Goal: Book appointment/travel/reservation

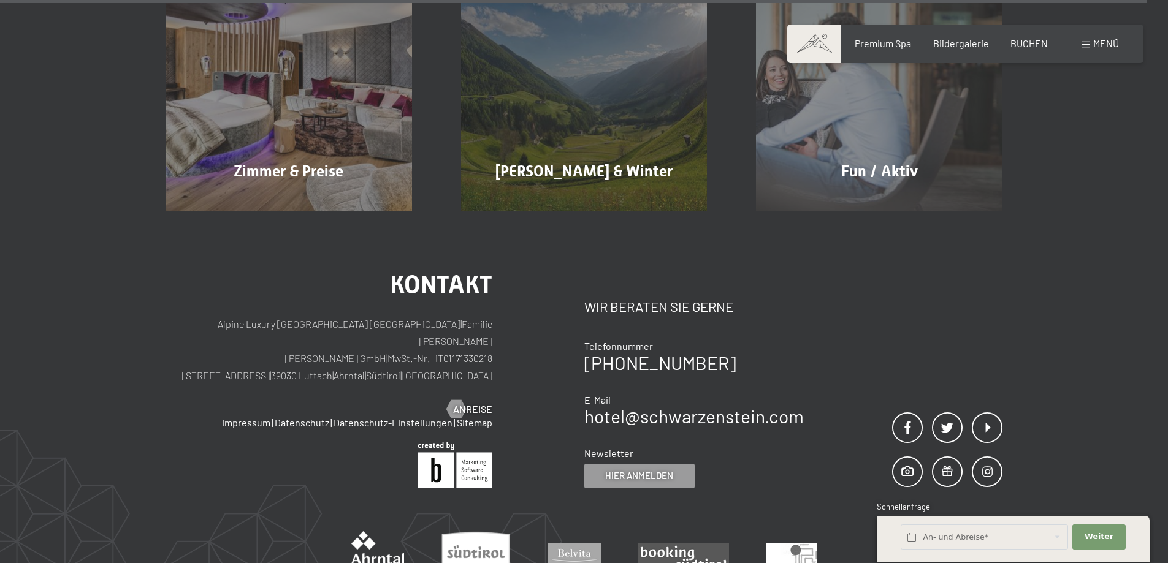
scroll to position [6060, 0]
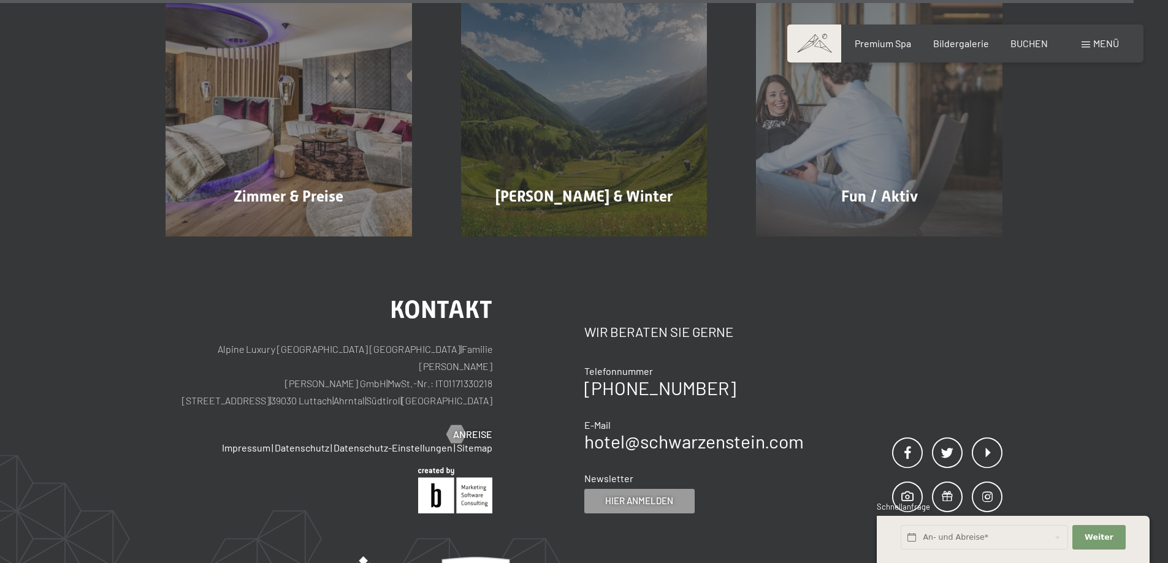
click at [1090, 39] on div "Menü" at bounding box center [1099, 43] width 37 height 13
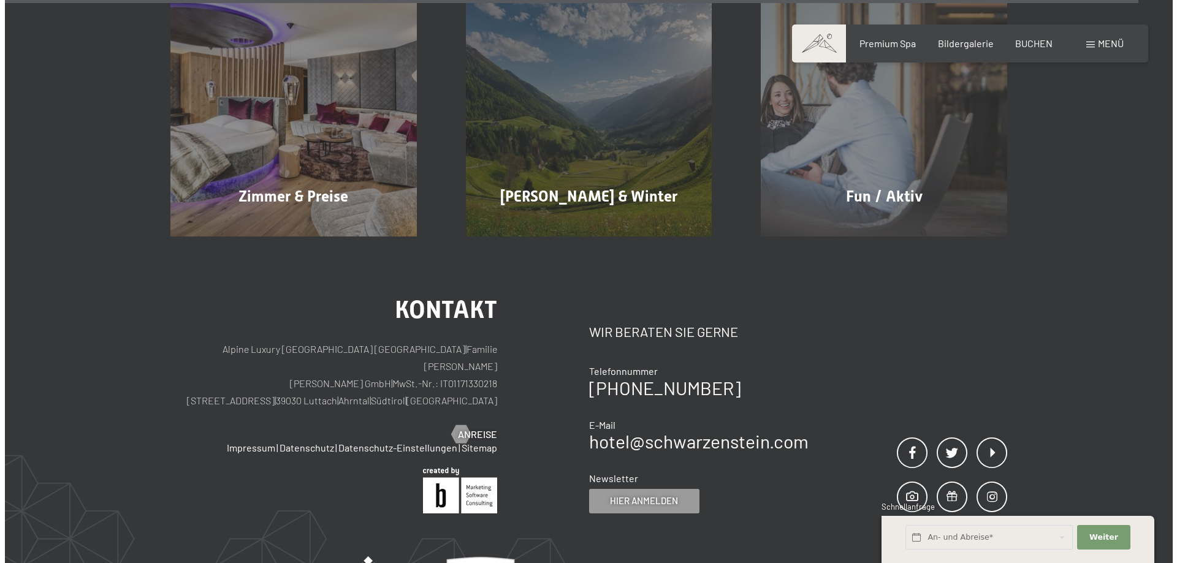
scroll to position [6087, 0]
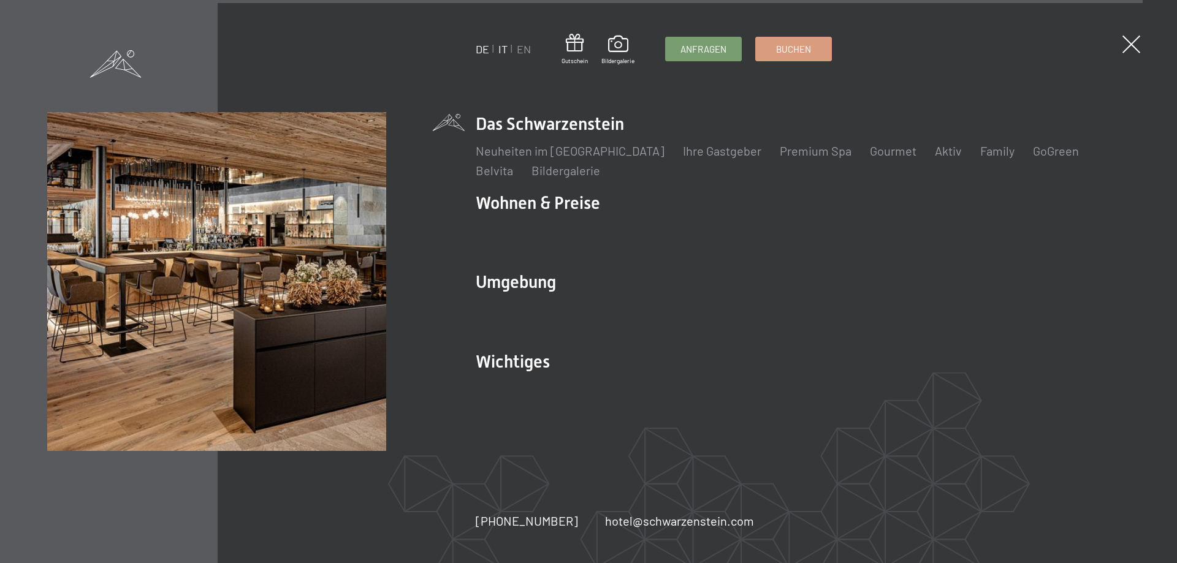
click at [501, 49] on link "IT" at bounding box center [502, 48] width 9 height 13
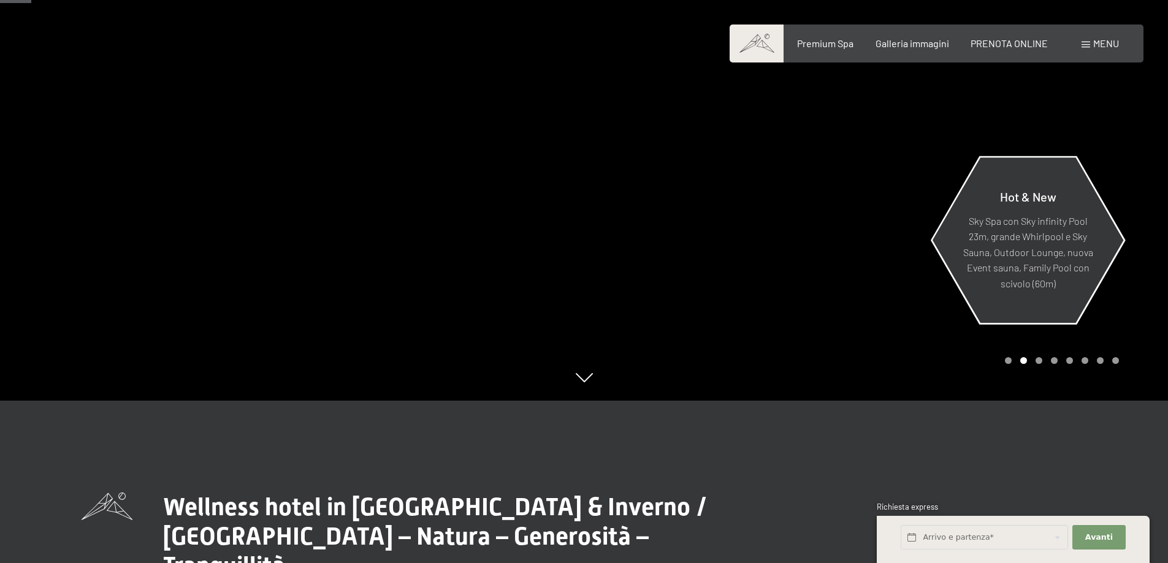
scroll to position [184, 0]
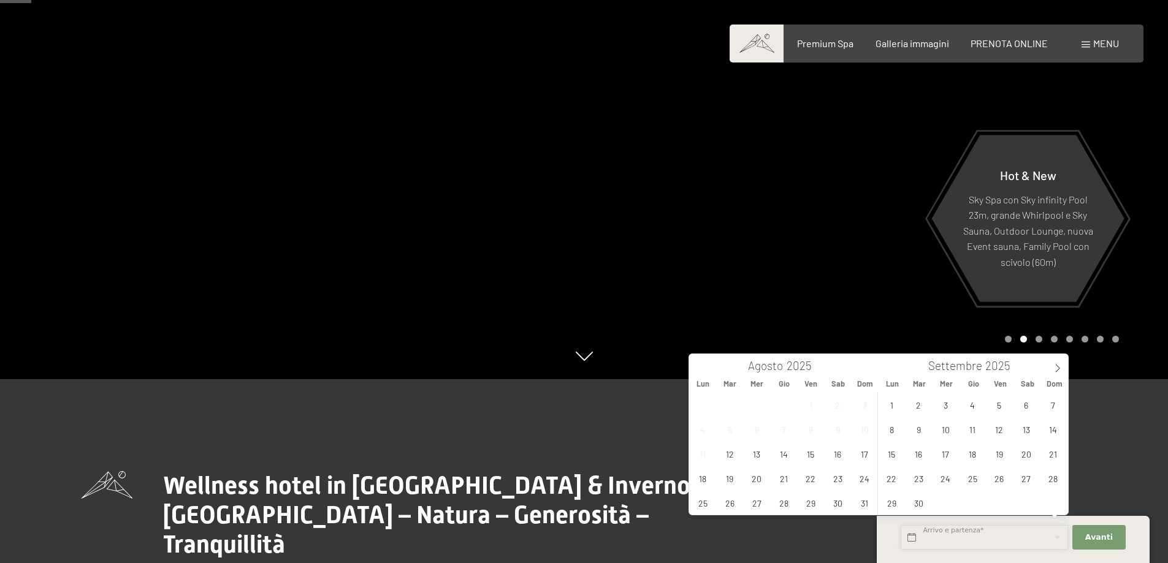
click at [940, 538] on input "text" at bounding box center [983, 537] width 167 height 25
click at [862, 479] on span "24" at bounding box center [865, 478] width 24 height 24
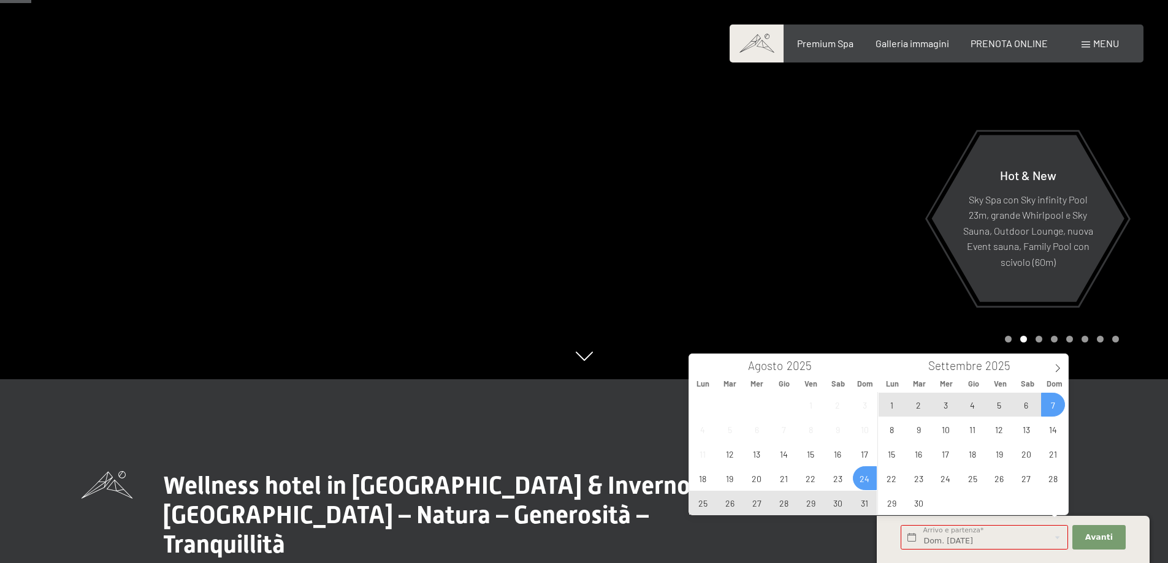
click at [1056, 406] on span "7" at bounding box center [1053, 405] width 24 height 24
type input "Dom. [DATE] - Dom. [DATE]"
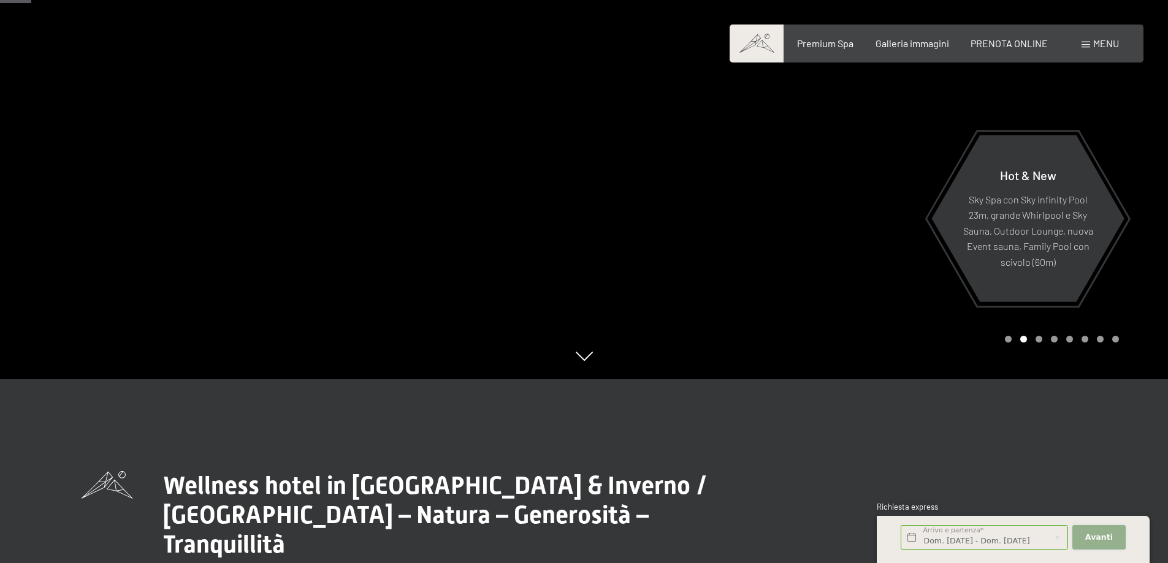
scroll to position [0, 0]
click at [1097, 538] on span "Avanti" at bounding box center [1099, 537] width 28 height 11
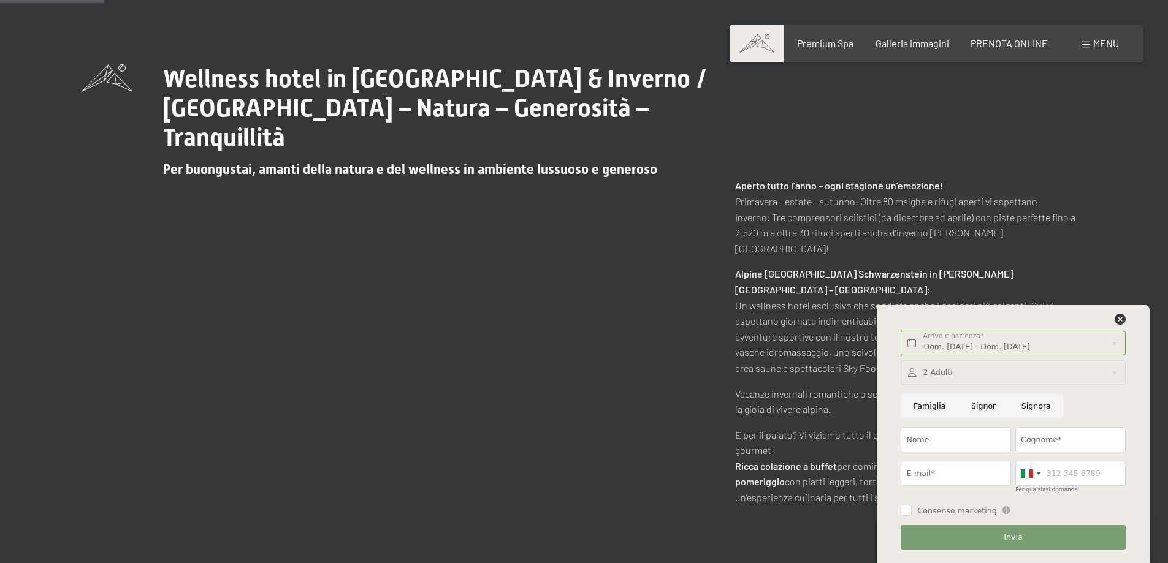
scroll to position [613, 0]
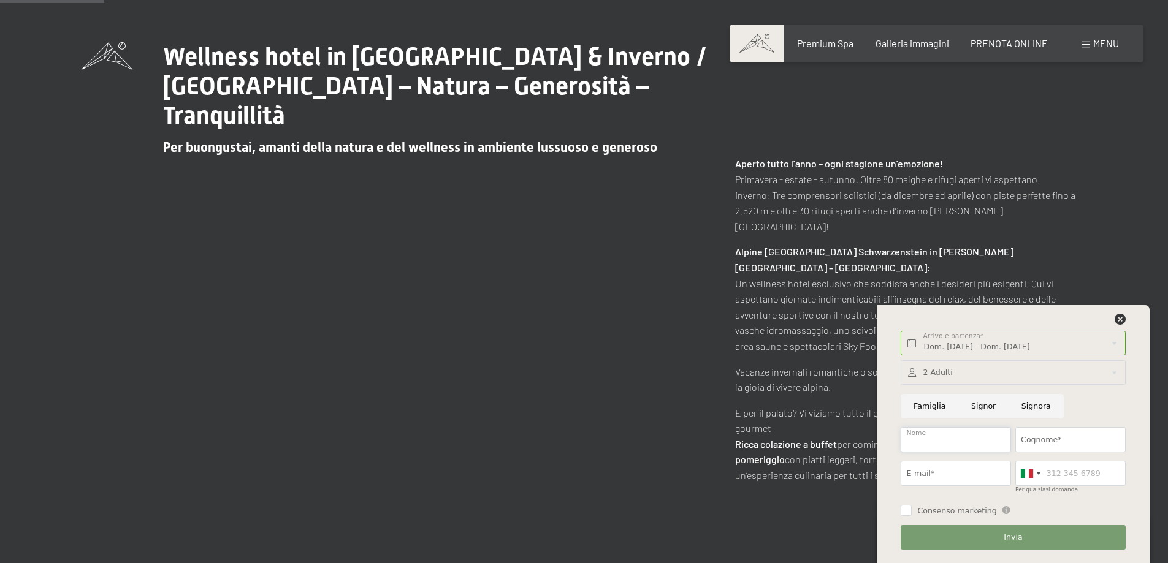
click at [968, 438] on input "Nome" at bounding box center [955, 439] width 110 height 25
type input "[PERSON_NAME]"
click at [1029, 443] on input "Cognome*" at bounding box center [1070, 439] width 110 height 25
type input "redaelli"
click at [932, 473] on input "E-mail*" at bounding box center [955, 473] width 110 height 25
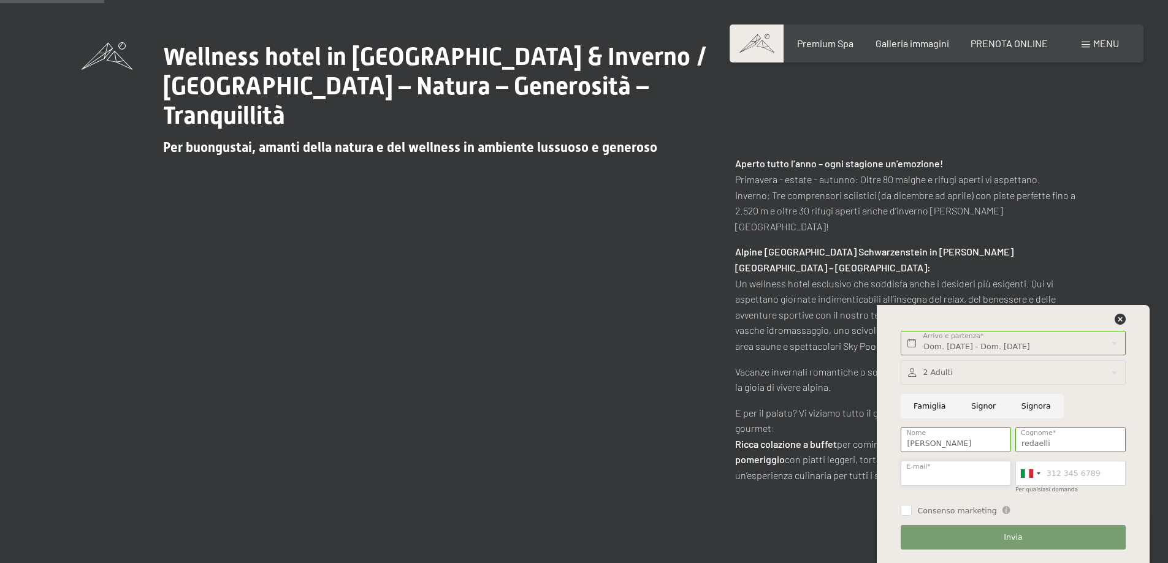
type input "[DOMAIN_NAME][EMAIL_ADDRESS][DOMAIN_NAME]"
click at [1056, 476] on input "Per qualsiasi domanda" at bounding box center [1070, 473] width 110 height 25
type input "3316336129"
drag, startPoint x: 900, startPoint y: 509, endPoint x: 932, endPoint y: 508, distance: 31.9
click at [901, 510] on input "Consenso marketing" at bounding box center [905, 510] width 11 height 11
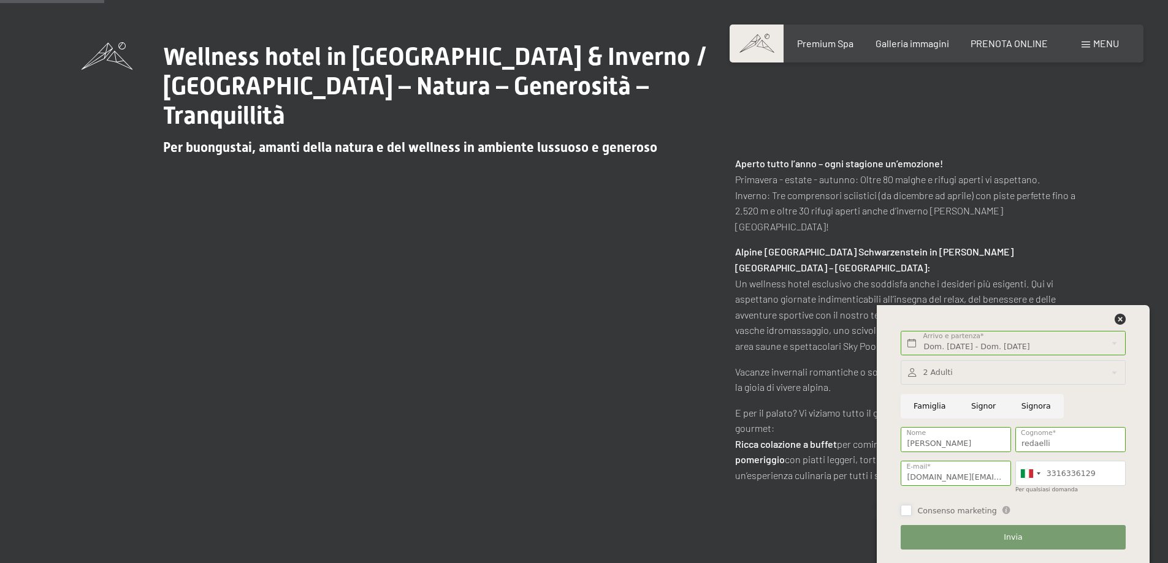
checkbox input "true"
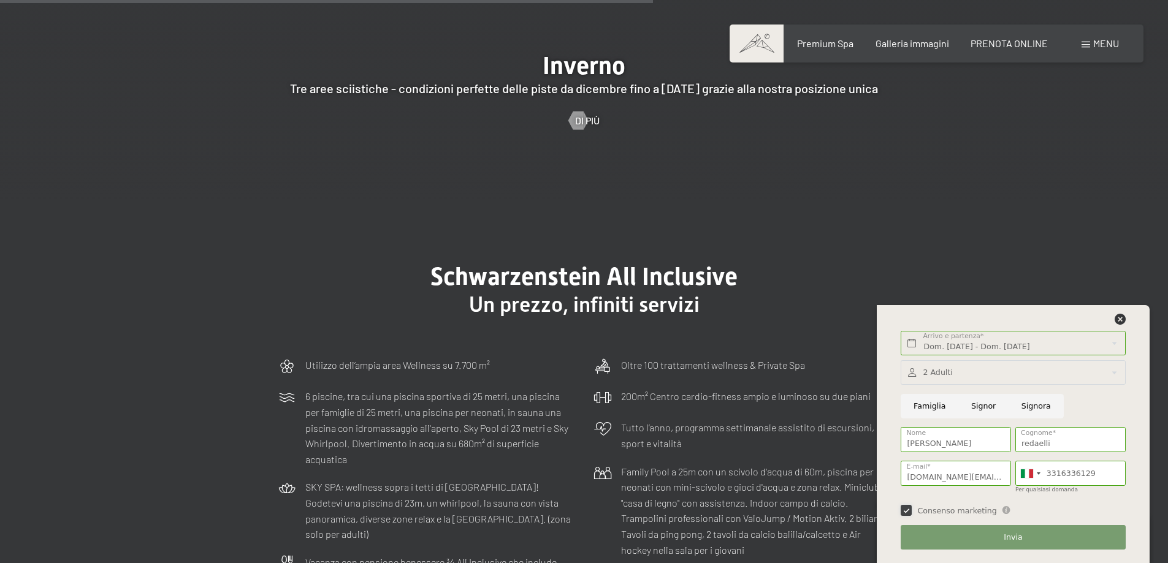
scroll to position [3433, 0]
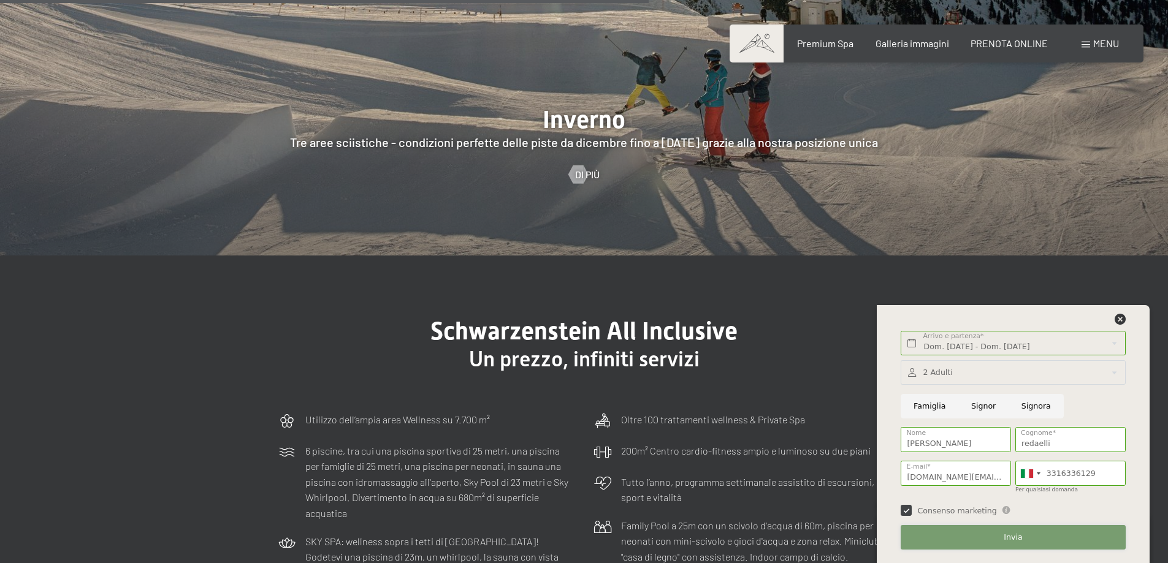
click at [1016, 539] on span "Invia" at bounding box center [1012, 537] width 18 height 11
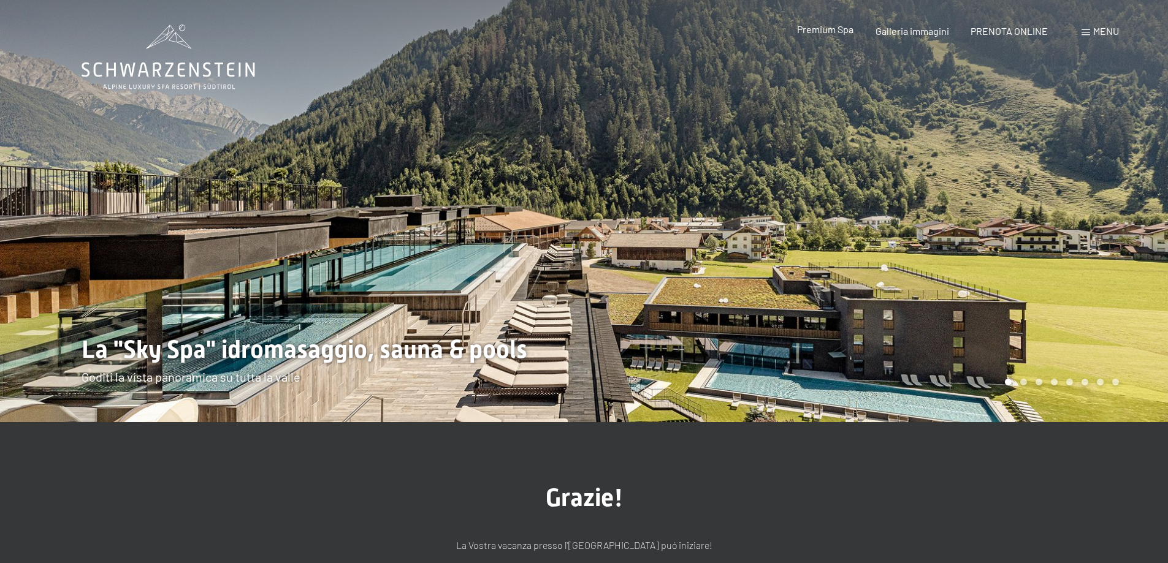
click at [827, 31] on span "Premium Spa" at bounding box center [825, 29] width 56 height 12
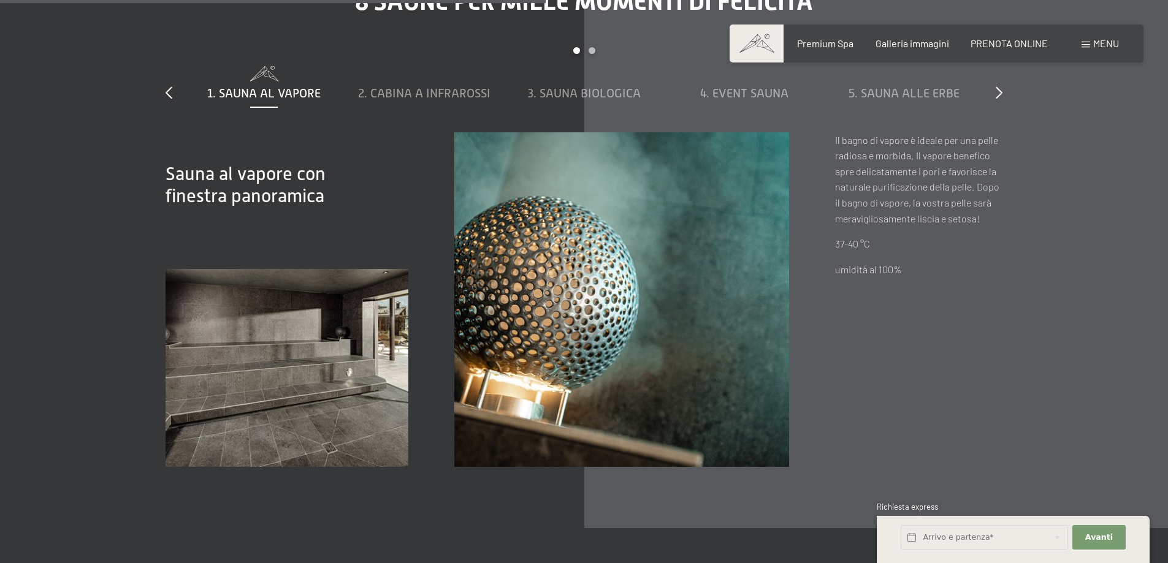
scroll to position [4291, 0]
click at [995, 45] on span "PRENOTA ONLINE" at bounding box center [1008, 42] width 77 height 12
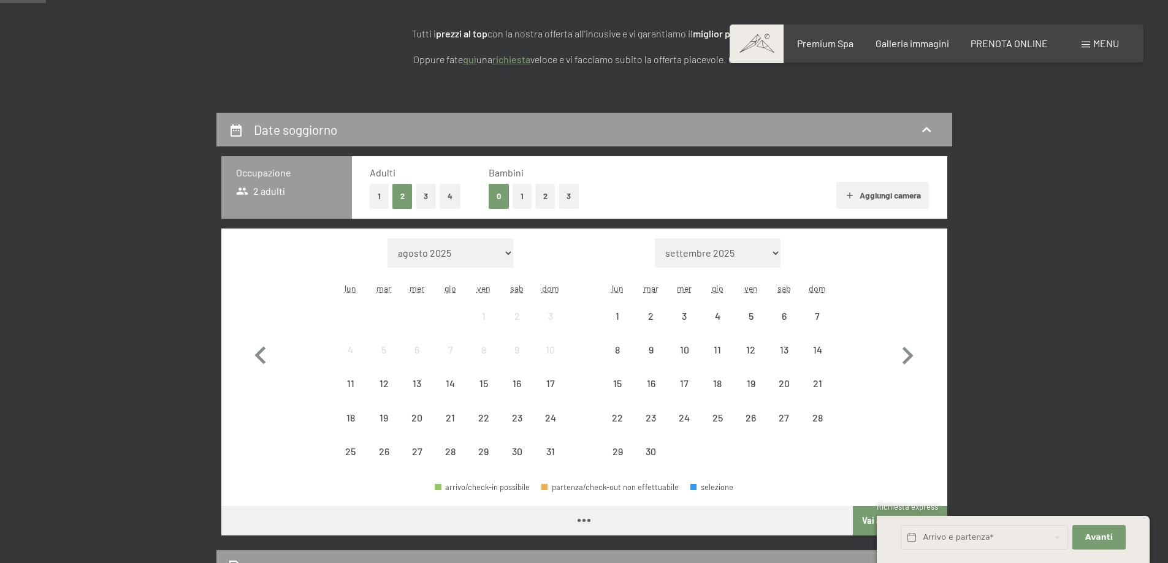
scroll to position [245, 0]
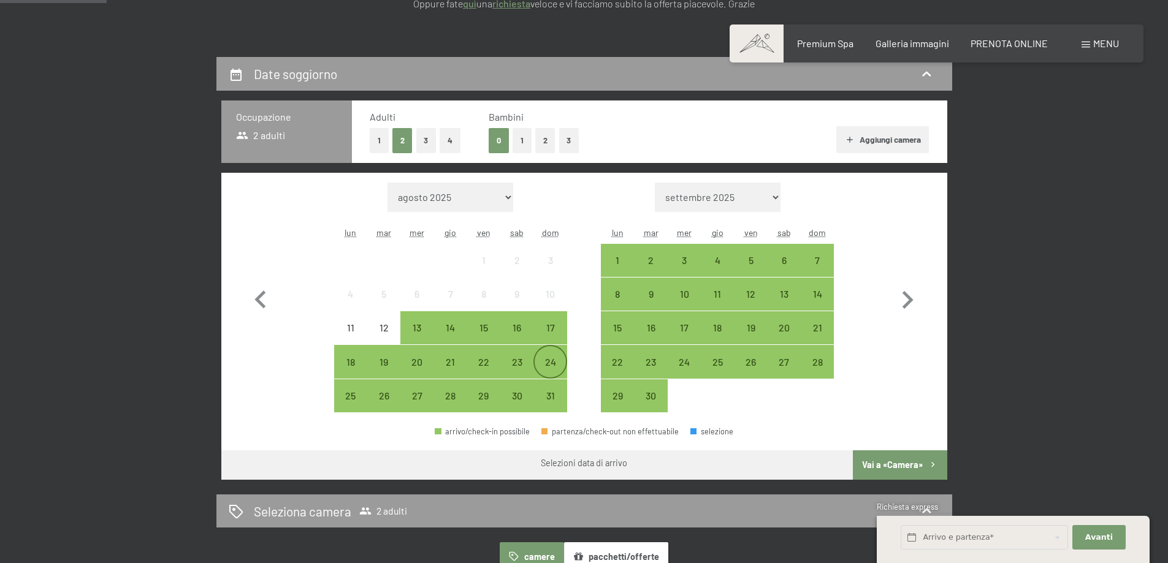
click at [554, 366] on div "24" at bounding box center [550, 372] width 31 height 31
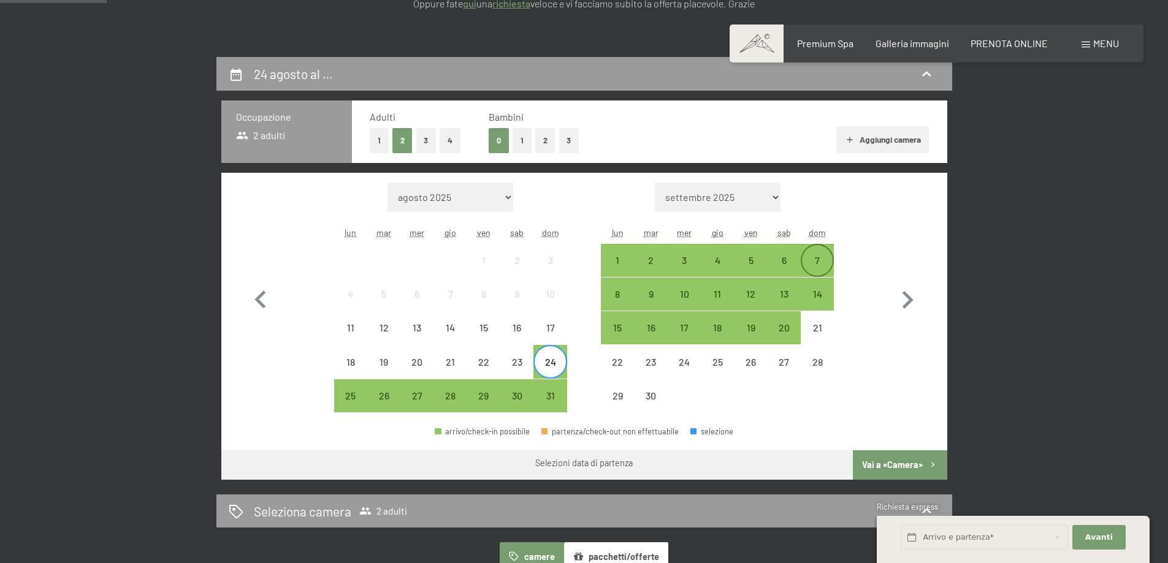
click at [816, 259] on div "7" at bounding box center [817, 271] width 31 height 31
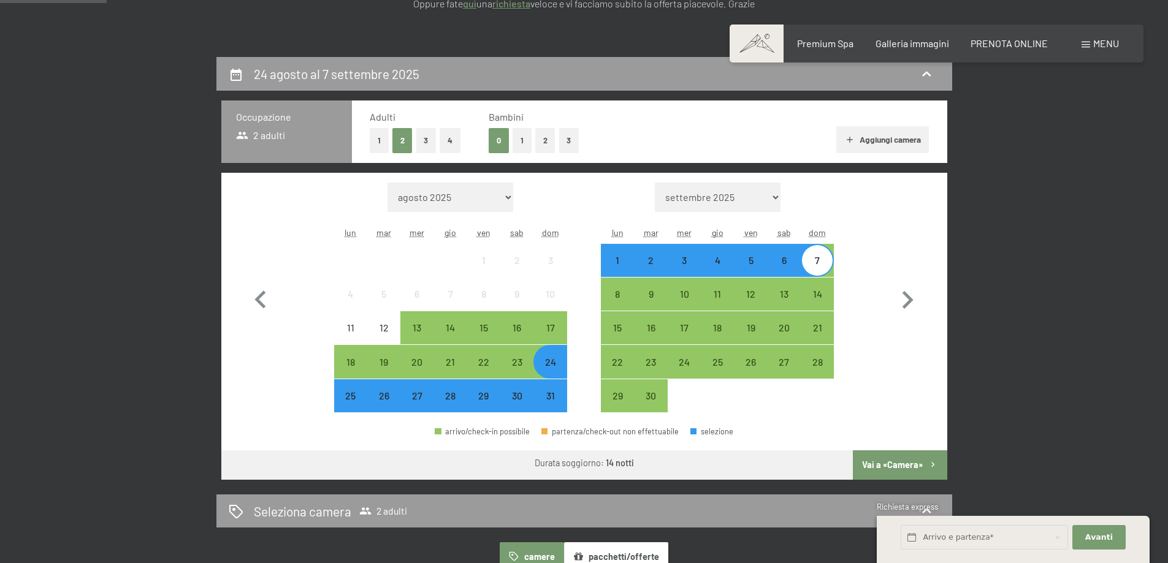
click at [888, 465] on button "Vai a «Camera»" at bounding box center [900, 465] width 94 height 29
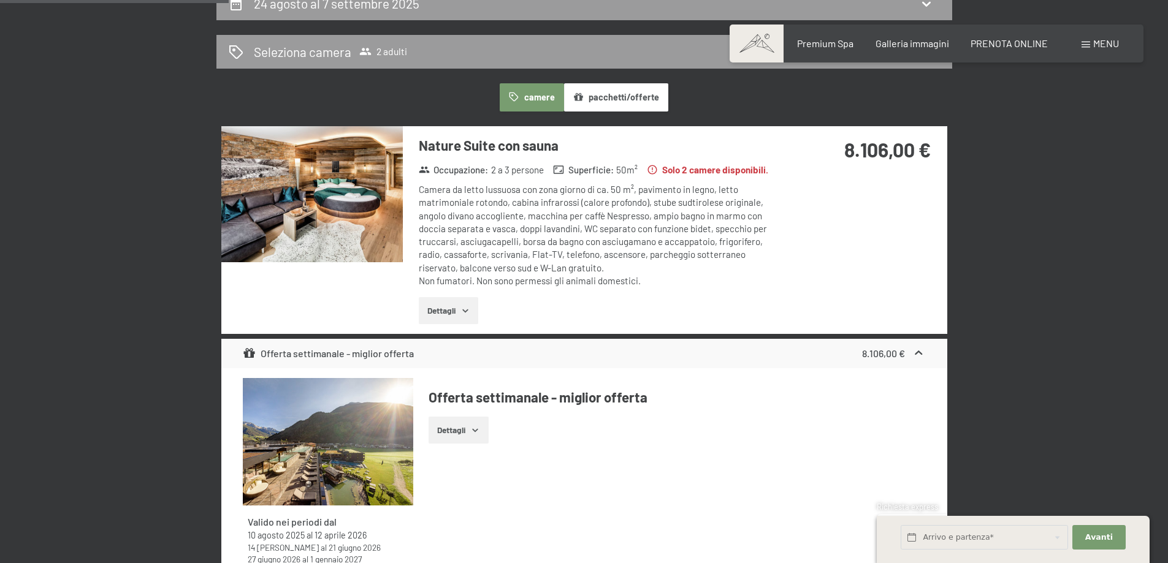
scroll to position [302, 0]
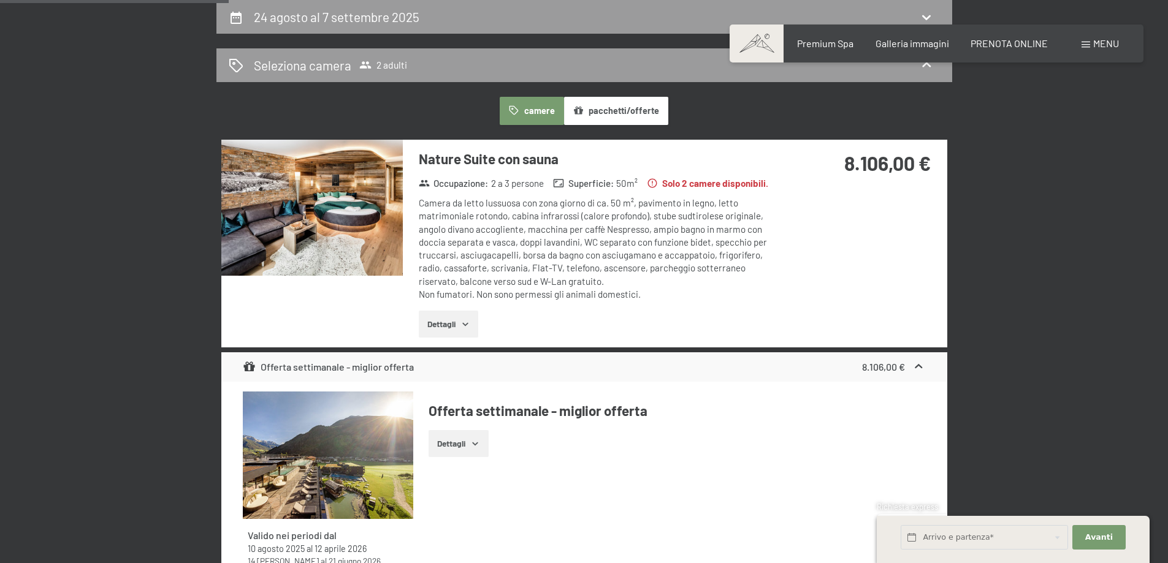
click at [466, 322] on span "Consenso marketing*" at bounding box center [512, 317] width 93 height 12
click at [460, 322] on input "Consenso marketing*" at bounding box center [454, 317] width 12 height 12
checkbox input "false"
click at [437, 327] on button "Dettagli" at bounding box center [448, 324] width 59 height 27
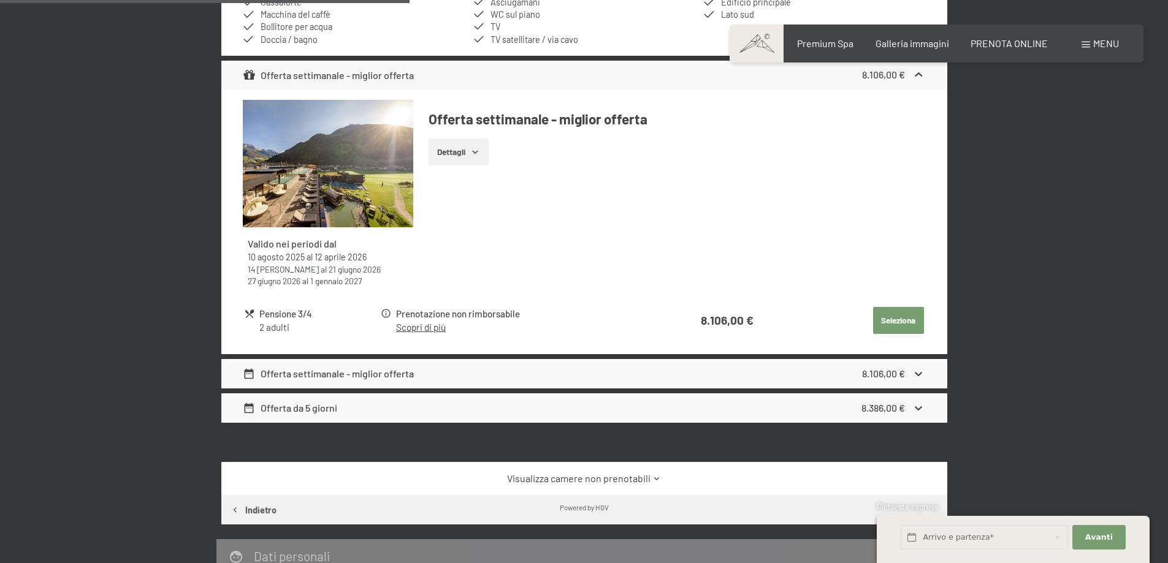
scroll to position [731, 0]
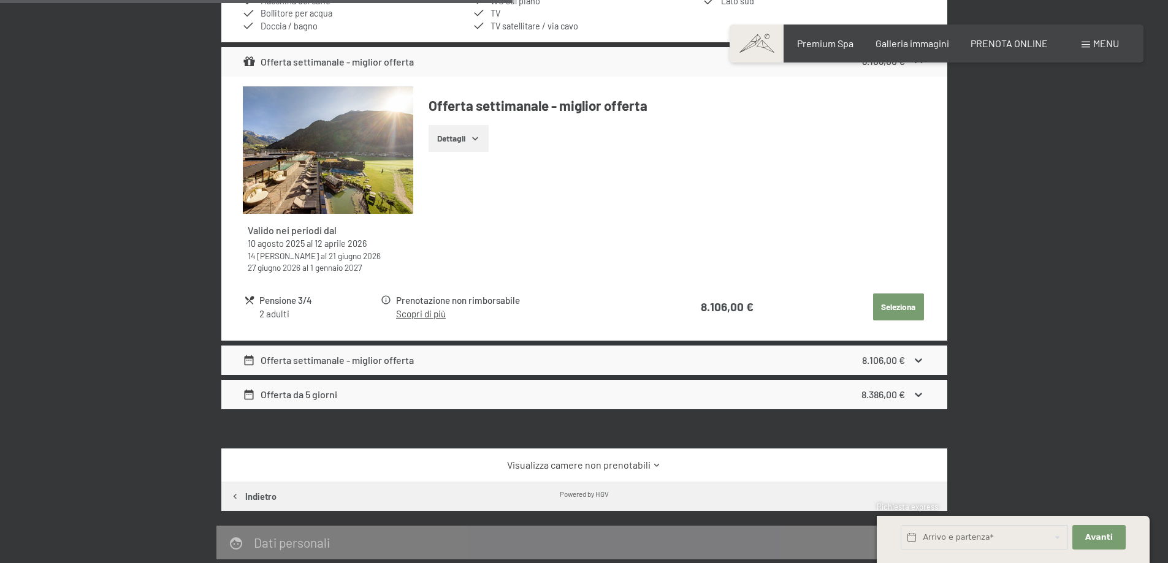
click at [917, 359] on icon at bounding box center [918, 360] width 13 height 13
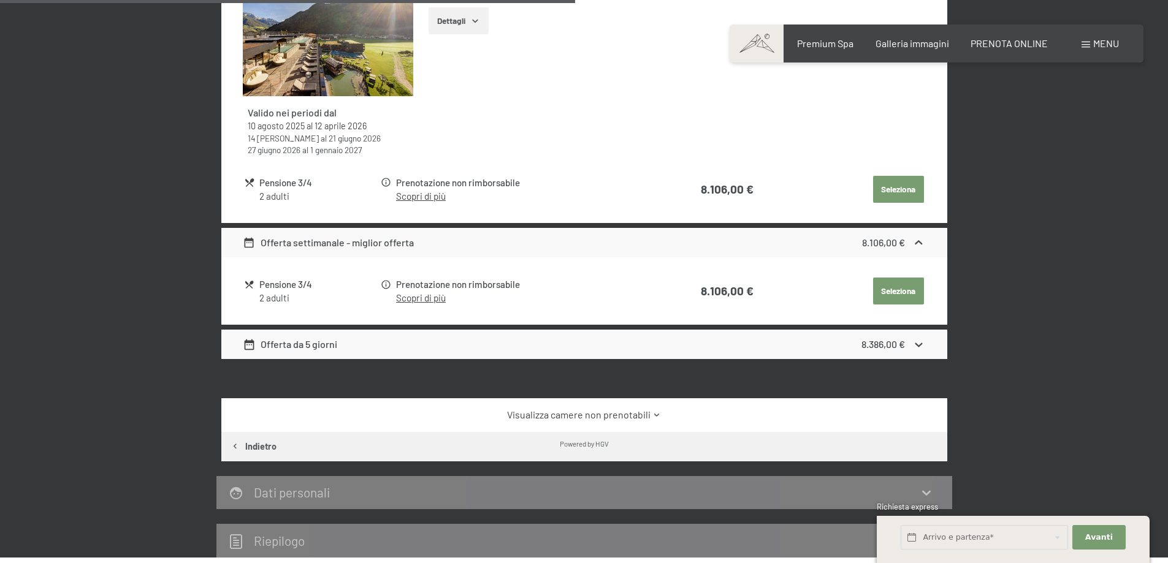
scroll to position [854, 0]
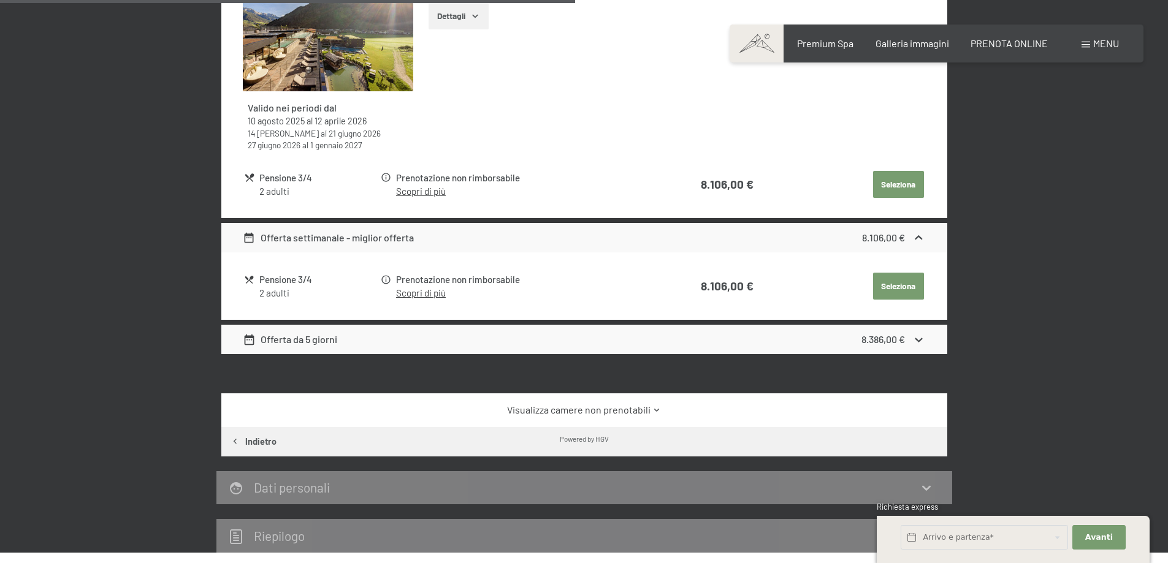
click at [919, 338] on icon at bounding box center [918, 339] width 13 height 13
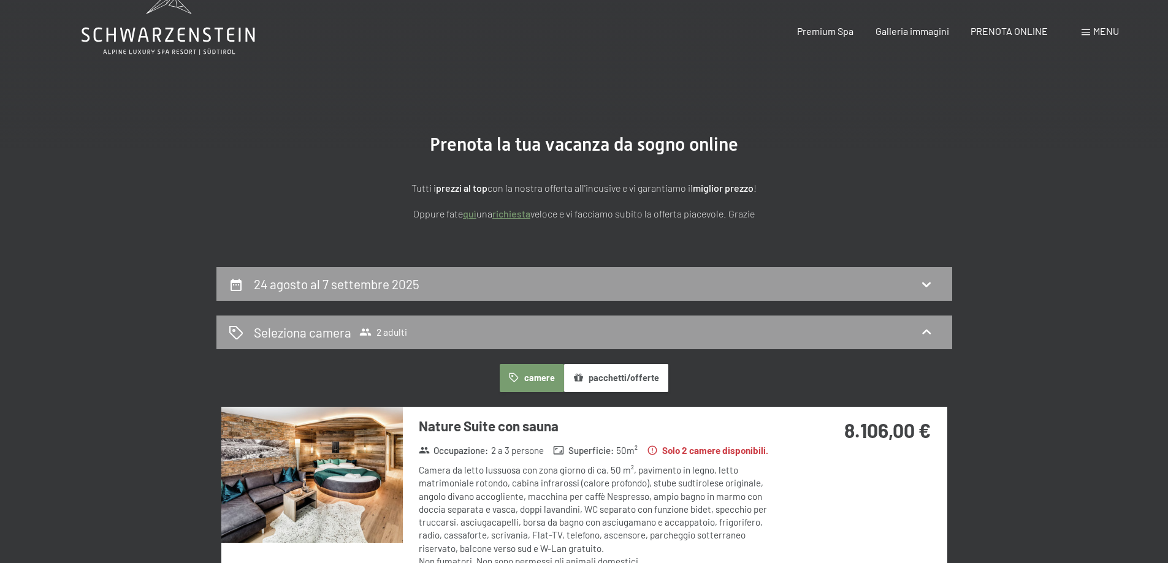
scroll to position [0, 0]
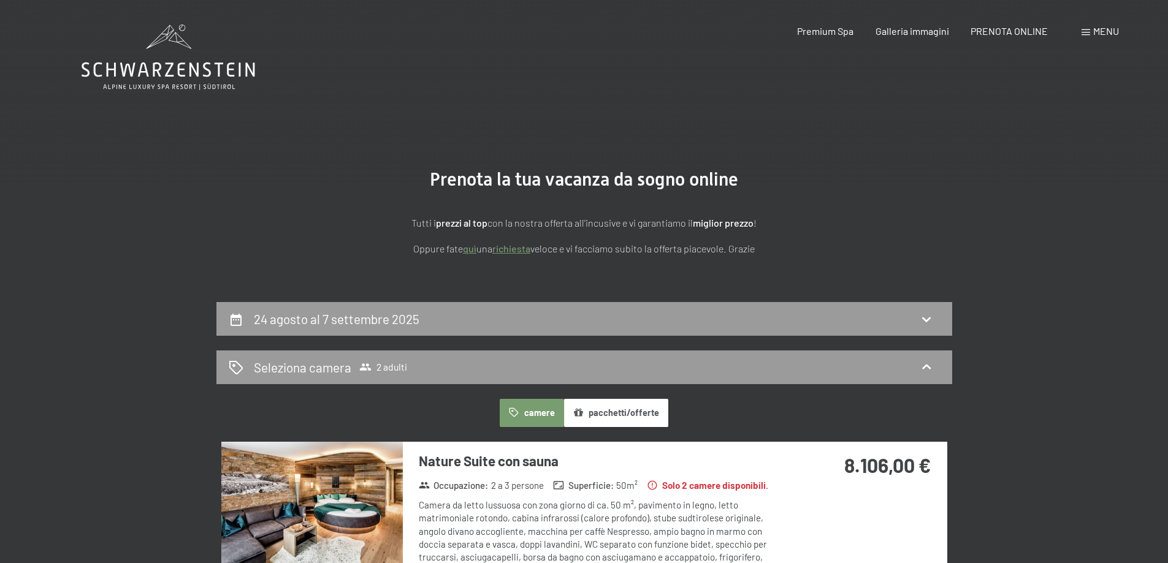
click at [536, 414] on button "camere" at bounding box center [532, 413] width 64 height 28
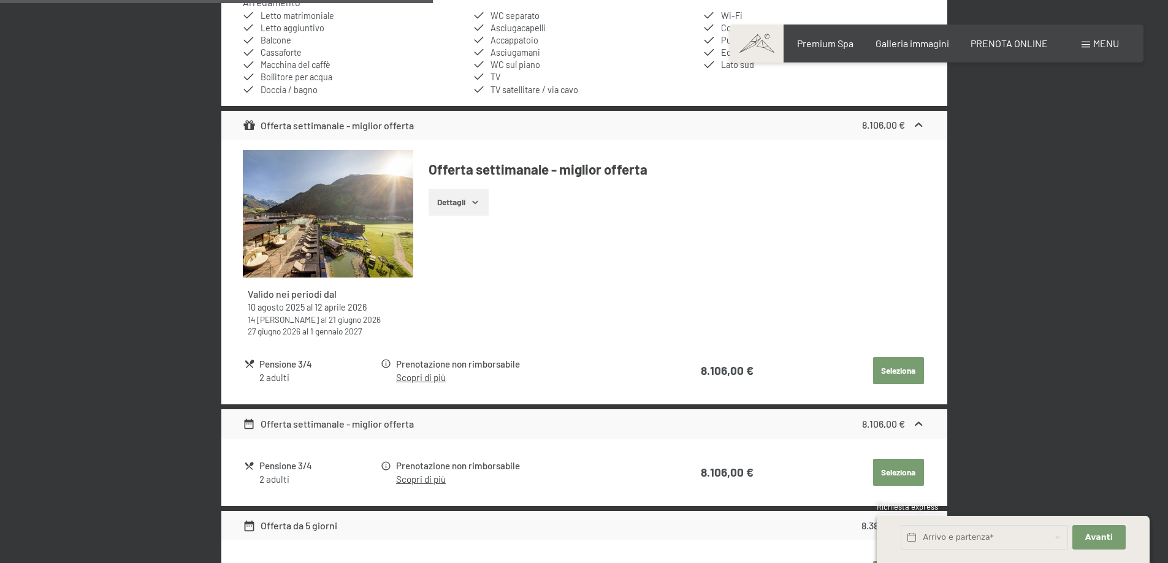
scroll to position [674, 0]
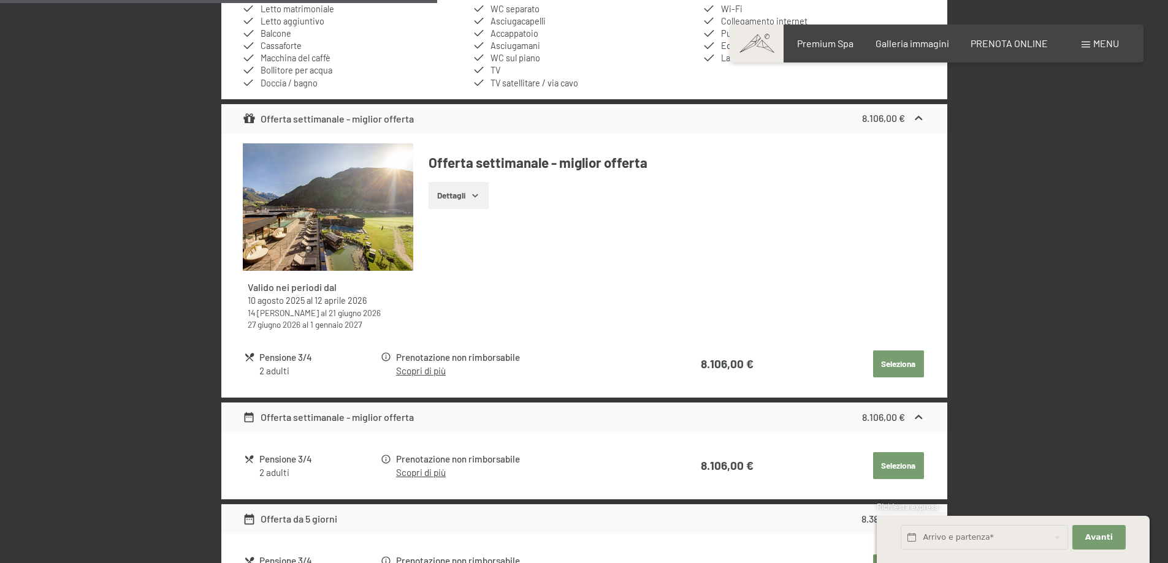
click at [895, 363] on button "Seleziona" at bounding box center [898, 364] width 51 height 27
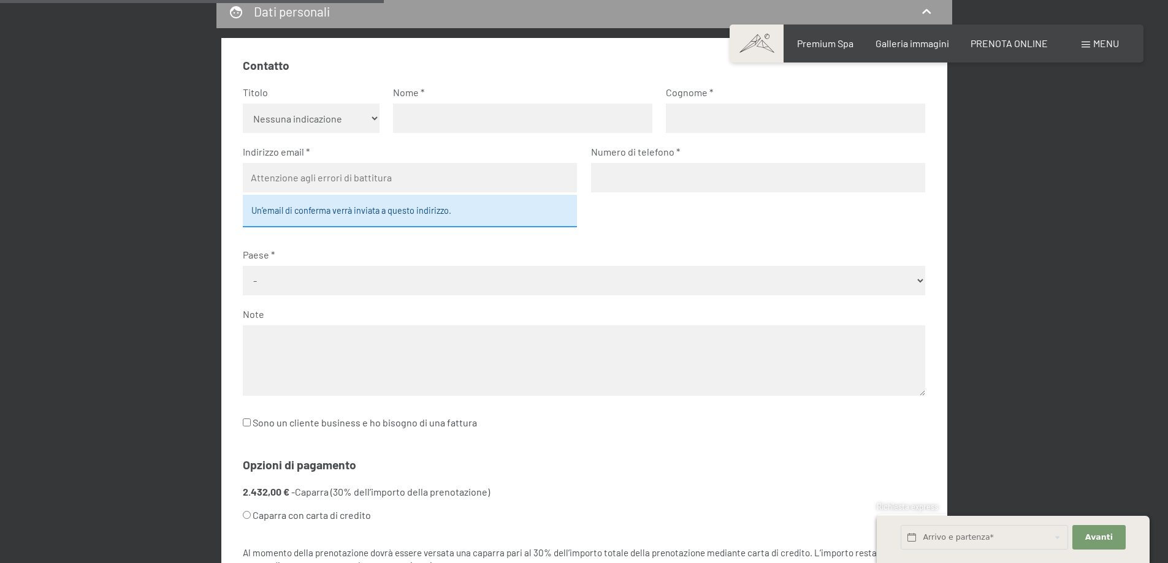
scroll to position [0, 0]
